Goal: Navigation & Orientation: Find specific page/section

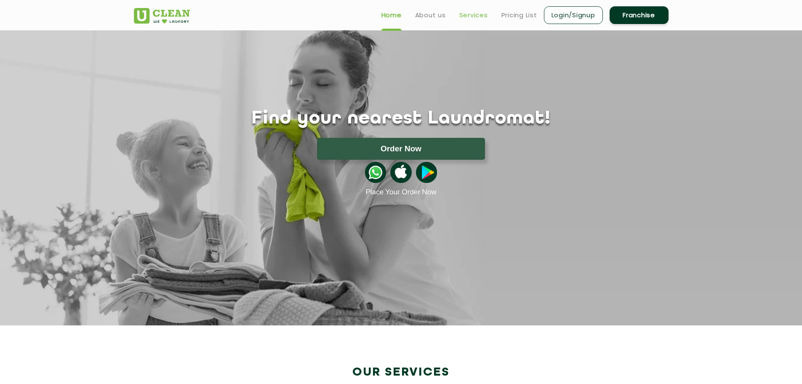
click at [482, 13] on link "Services" at bounding box center [474, 15] width 29 height 10
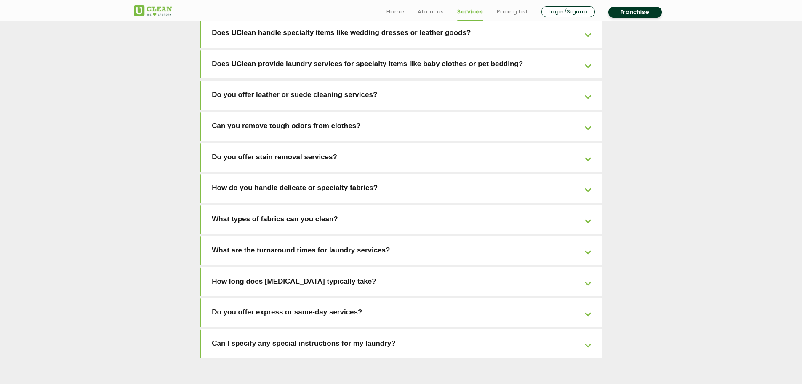
scroll to position [1856, 0]
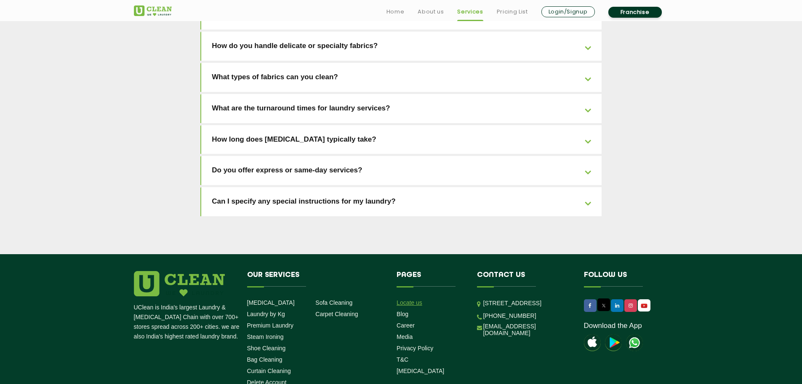
click at [417, 299] on link "Locate us" at bounding box center [410, 302] width 26 height 7
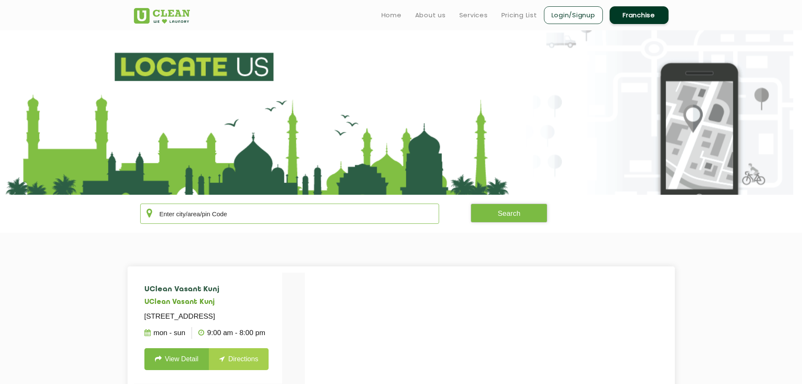
click at [416, 209] on input "text" at bounding box center [289, 213] width 299 height 20
type input "bengaluru"
click at [492, 212] on button "Search" at bounding box center [509, 212] width 77 height 19
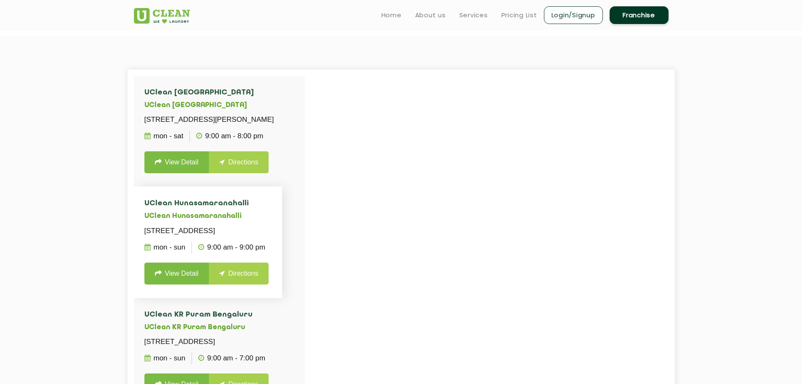
scroll to position [155, 0]
